Goal: Transaction & Acquisition: Obtain resource

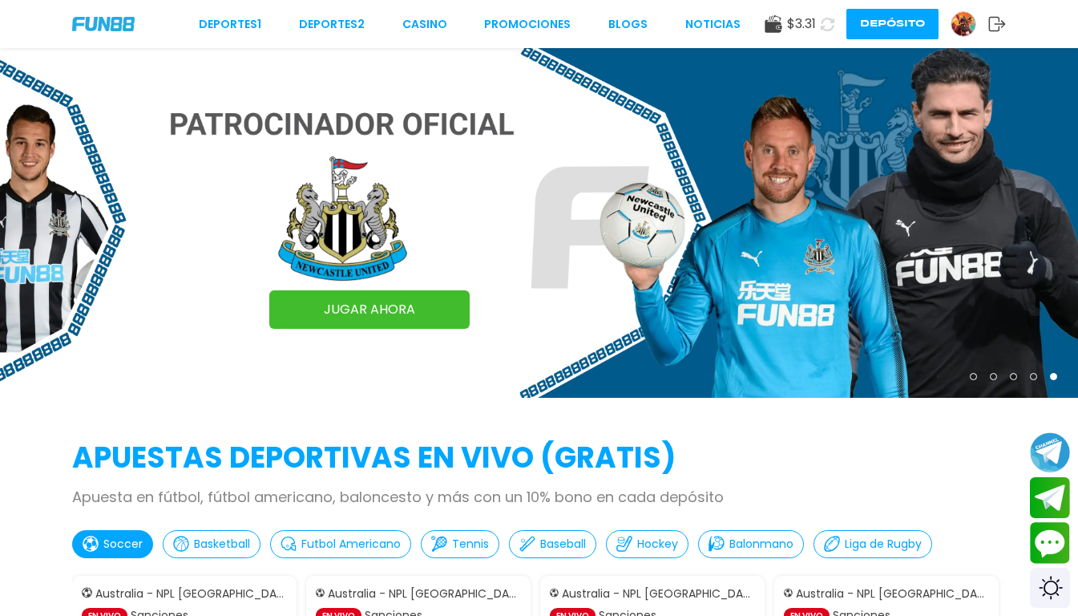
click at [956, 26] on img at bounding box center [964, 24] width 24 height 24
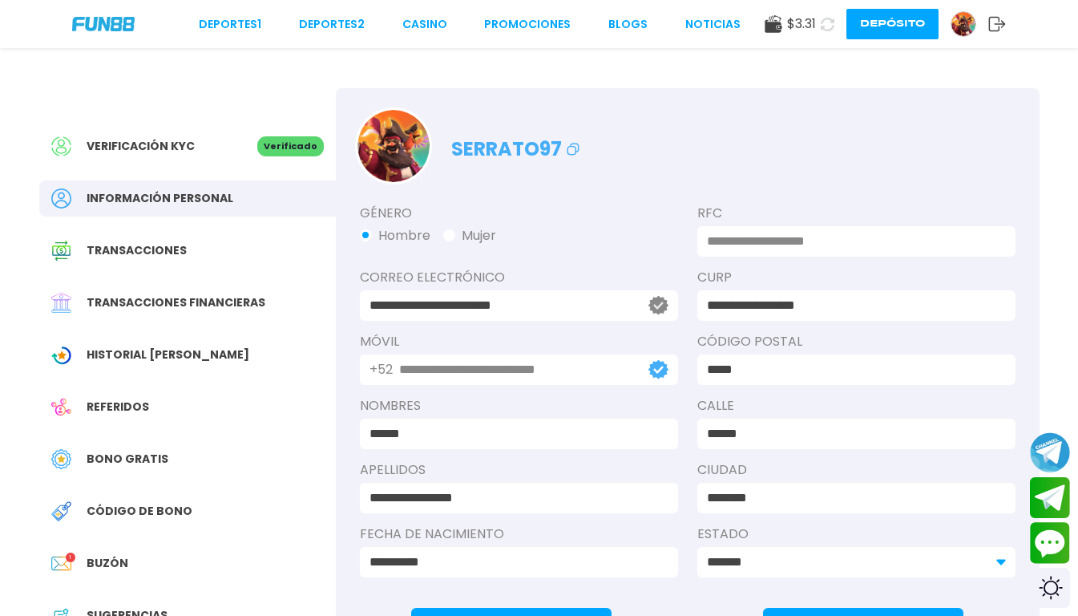
click at [139, 447] on div "Bono Gratis" at bounding box center [187, 459] width 297 height 36
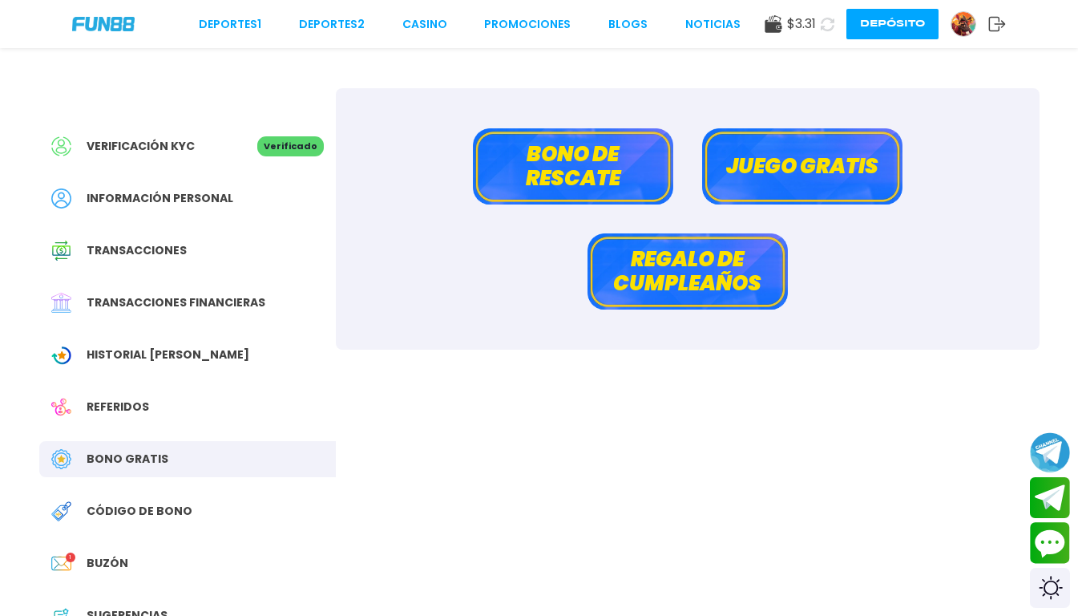
click at [547, 172] on button "Bono de rescate" at bounding box center [573, 166] width 200 height 76
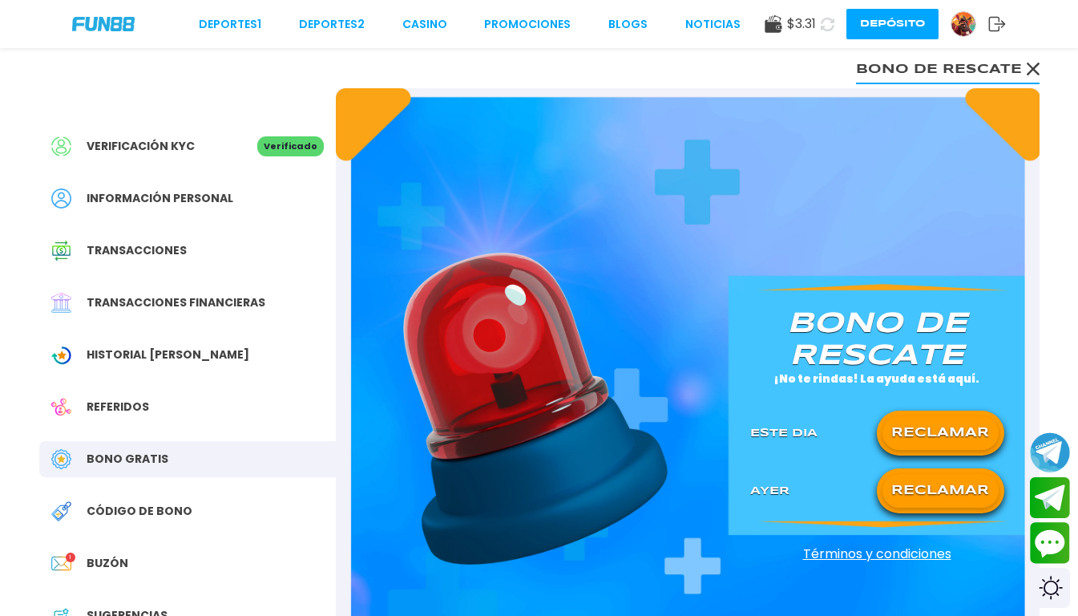
click at [956, 434] on button "RECLAMAR" at bounding box center [941, 433] width 116 height 34
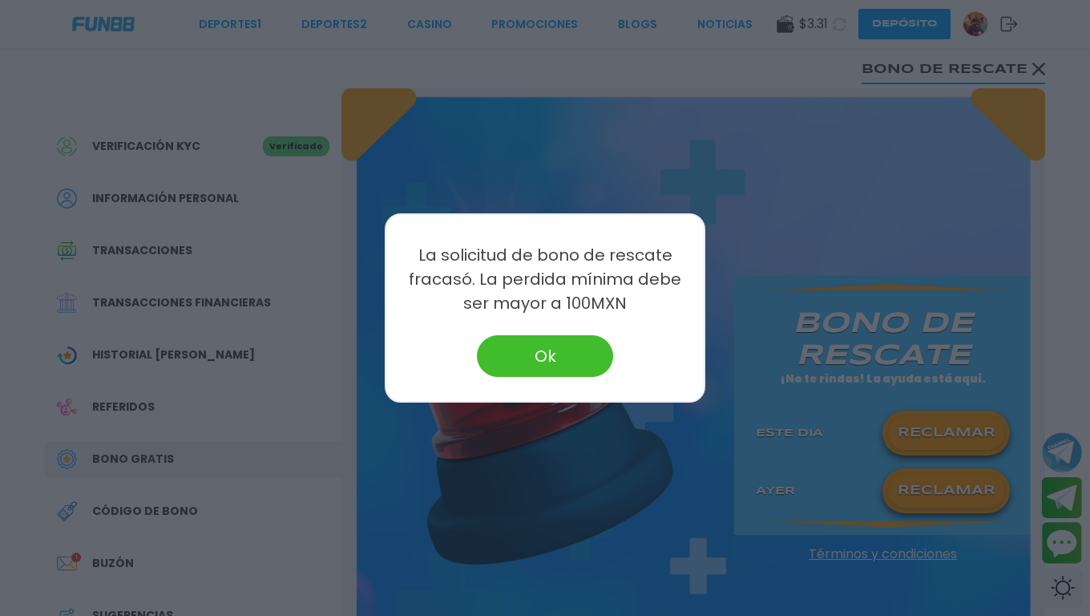
click at [533, 347] on button "Ok" at bounding box center [545, 356] width 136 height 42
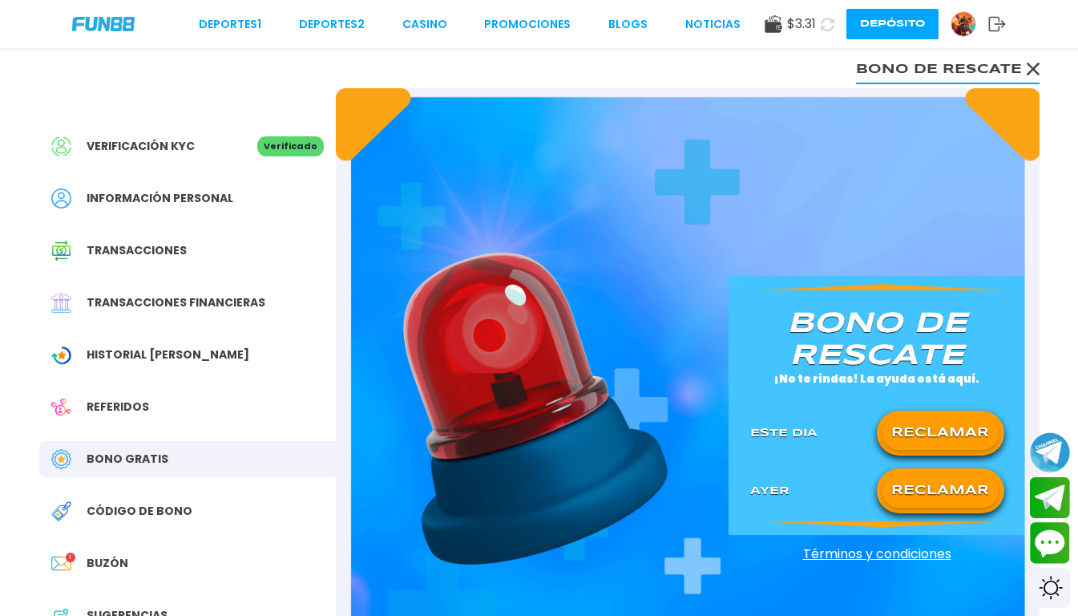
click at [917, 501] on button "RECLAMAR" at bounding box center [941, 491] width 116 height 34
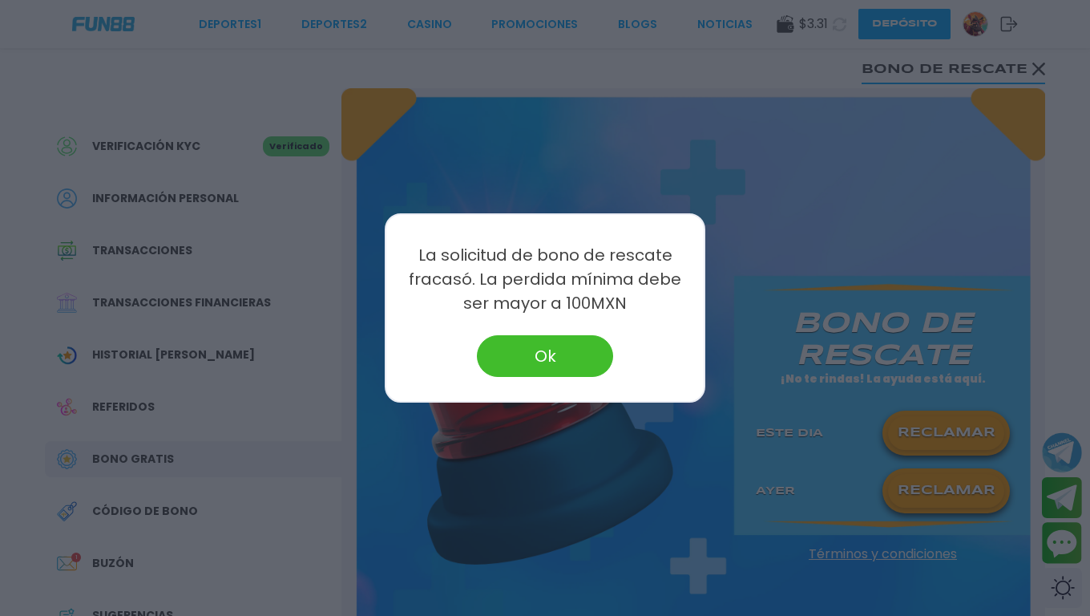
click at [613, 362] on div "Ok" at bounding box center [544, 356] width 285 height 42
click at [574, 344] on button "Ok" at bounding box center [545, 356] width 136 height 42
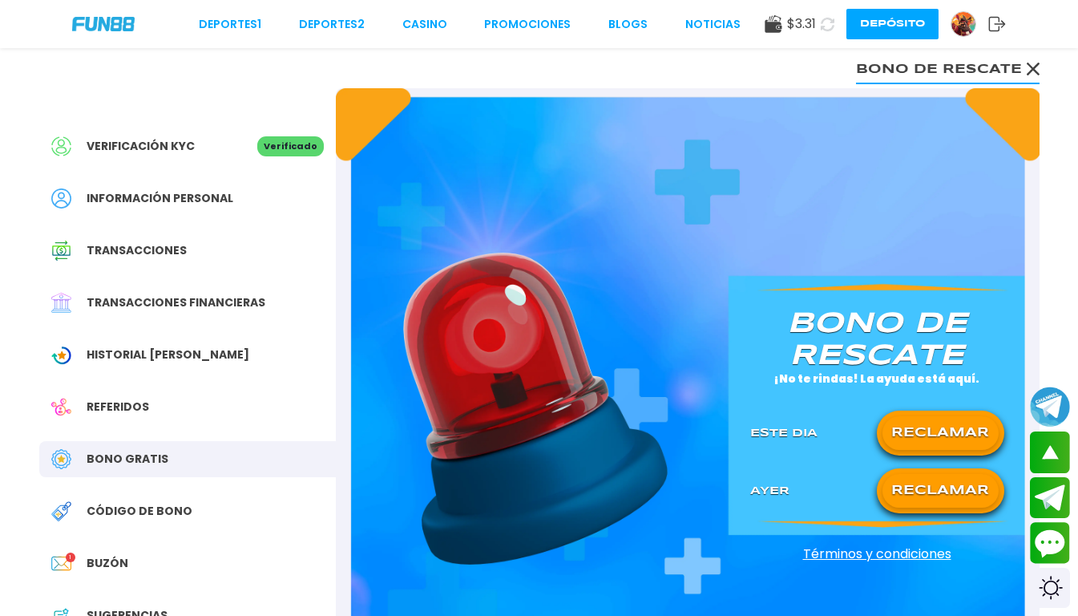
click at [123, 356] on span "Historial [PERSON_NAME]" at bounding box center [168, 354] width 163 height 17
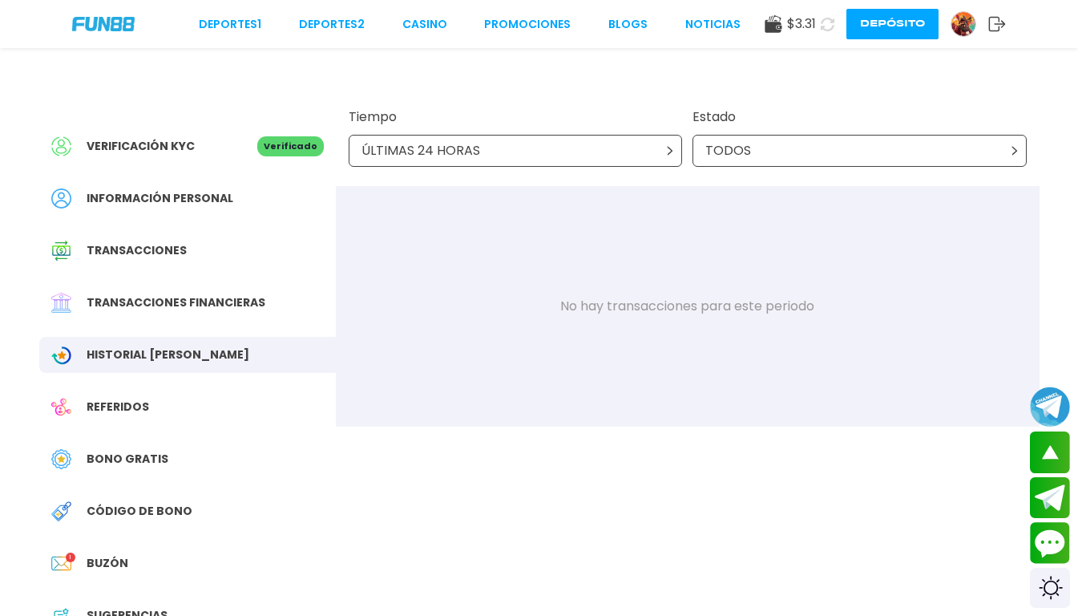
click at [807, 25] on span "$ 3.31" at bounding box center [801, 23] width 29 height 19
click at [115, 13] on div "Deportes 1 Deportes 2 CASINO Promociones BLOGS NOTICIAS $ 3.31 Depósito" at bounding box center [539, 24] width 1078 height 48
click at [110, 25] on img at bounding box center [103, 24] width 63 height 14
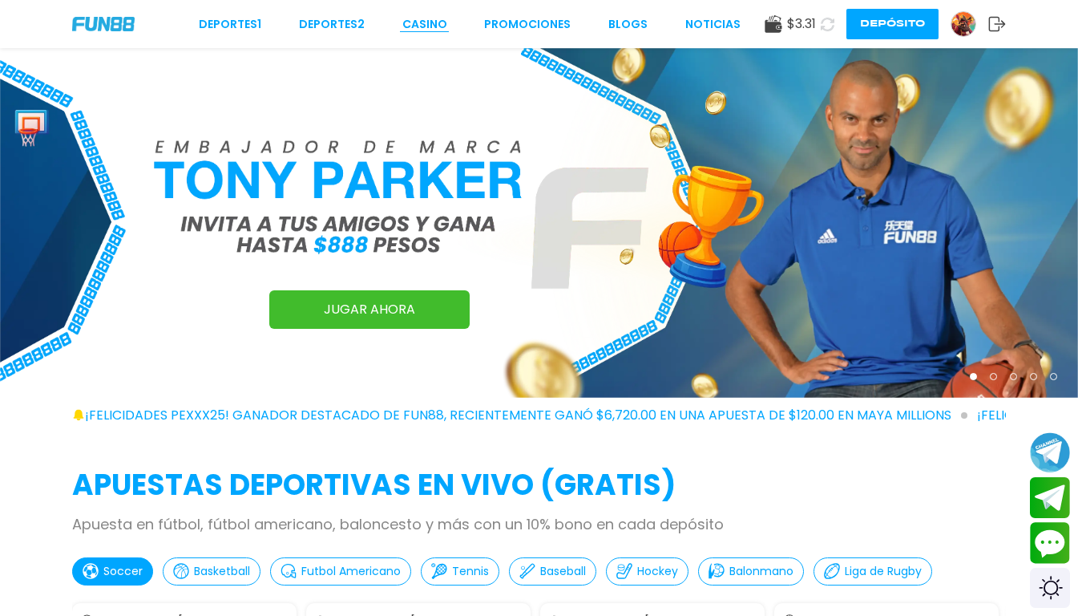
click at [447, 18] on link "CASINO" at bounding box center [424, 24] width 45 height 17
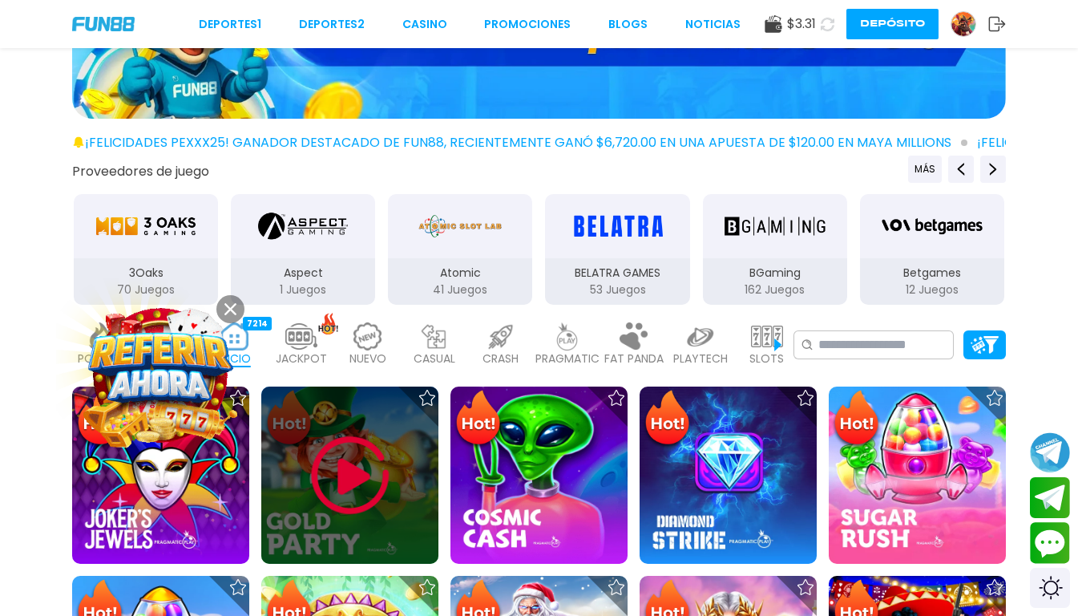
scroll to position [267, 0]
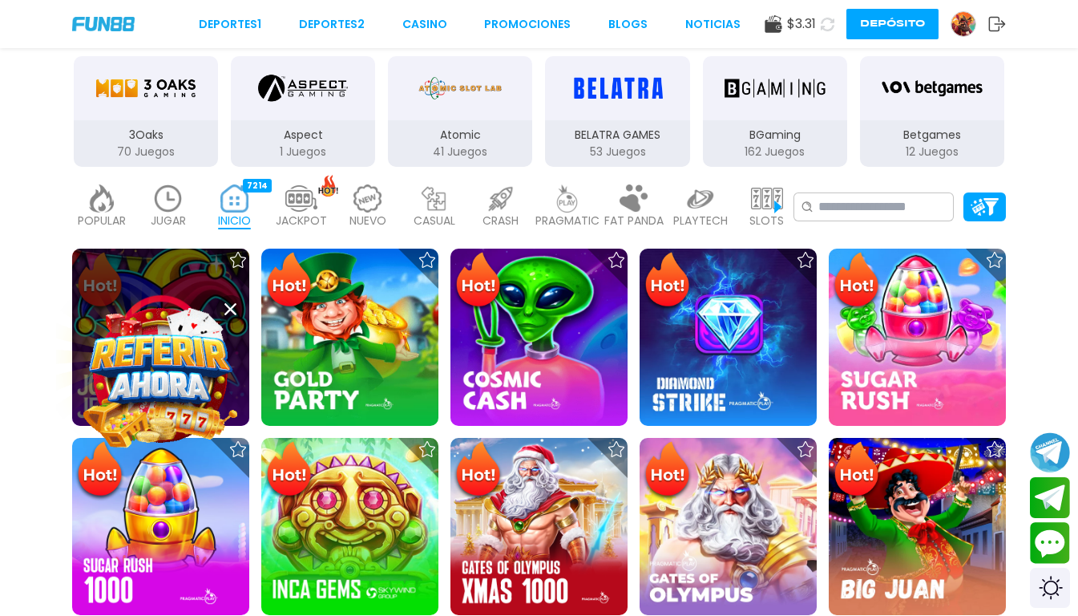
click at [178, 273] on div at bounding box center [160, 337] width 177 height 177
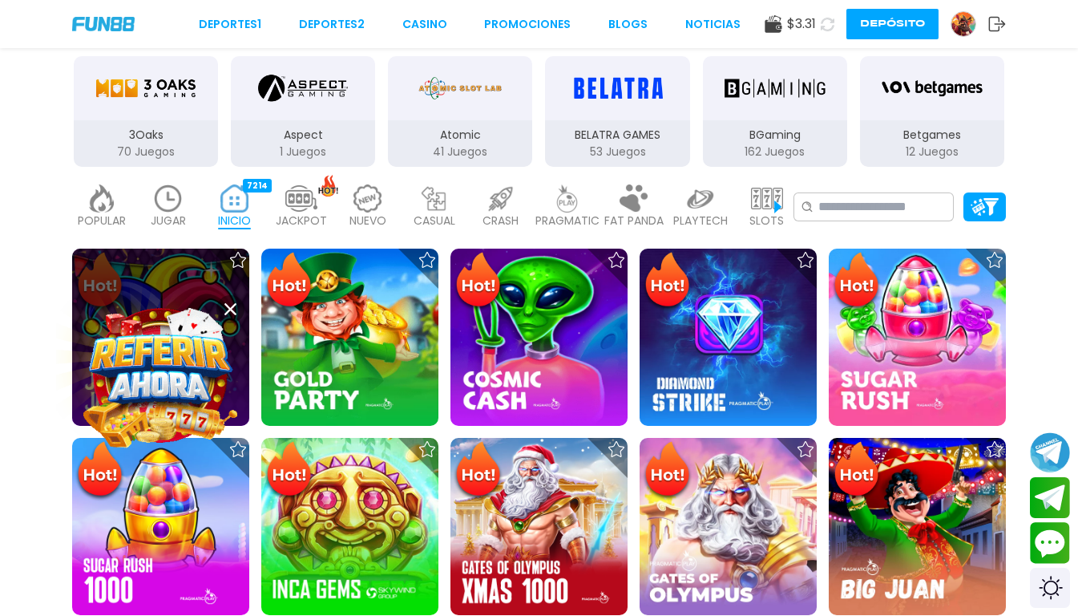
click at [224, 309] on button at bounding box center [230, 309] width 28 height 28
